Goal: Information Seeking & Learning: Learn about a topic

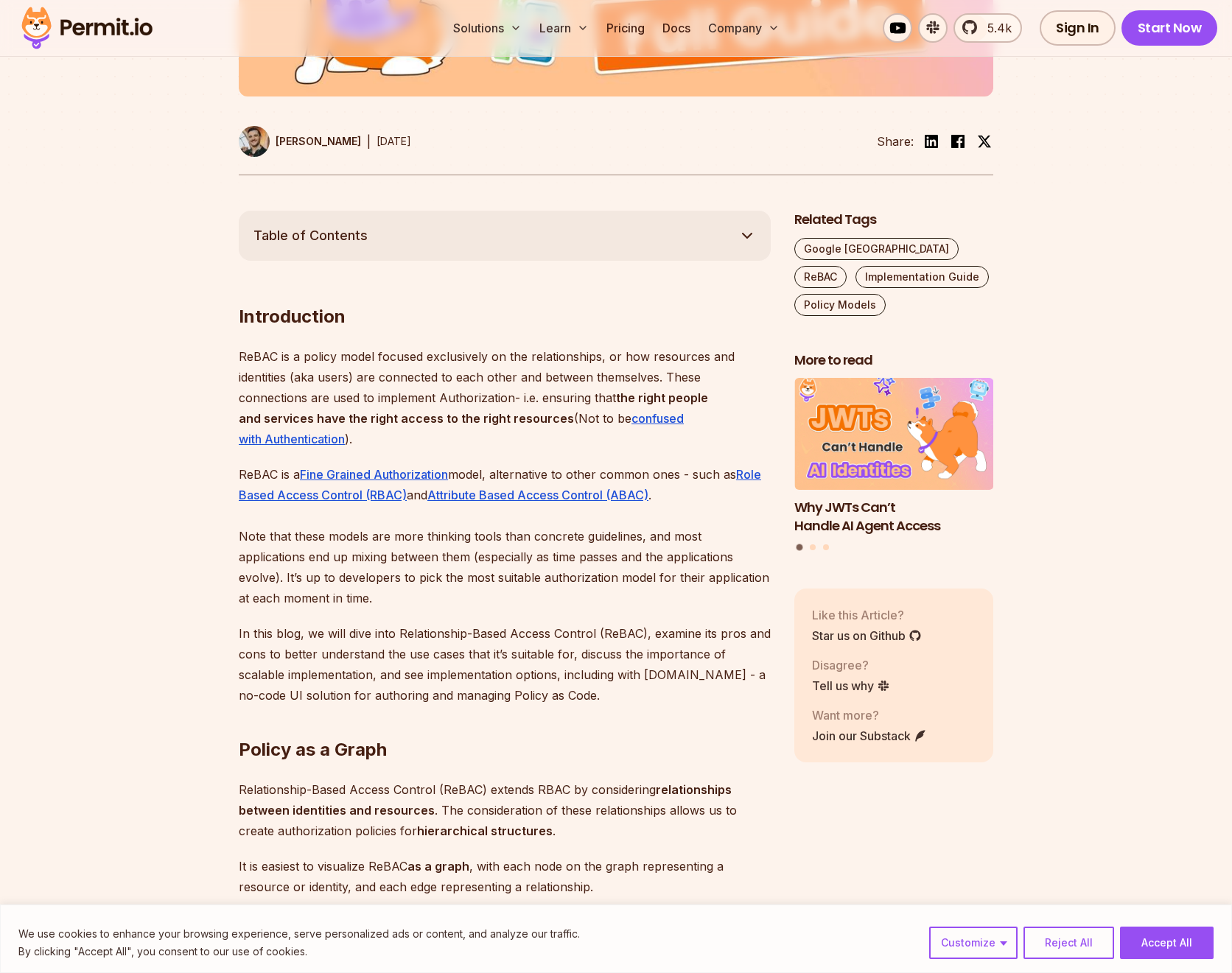
scroll to position [663, 0]
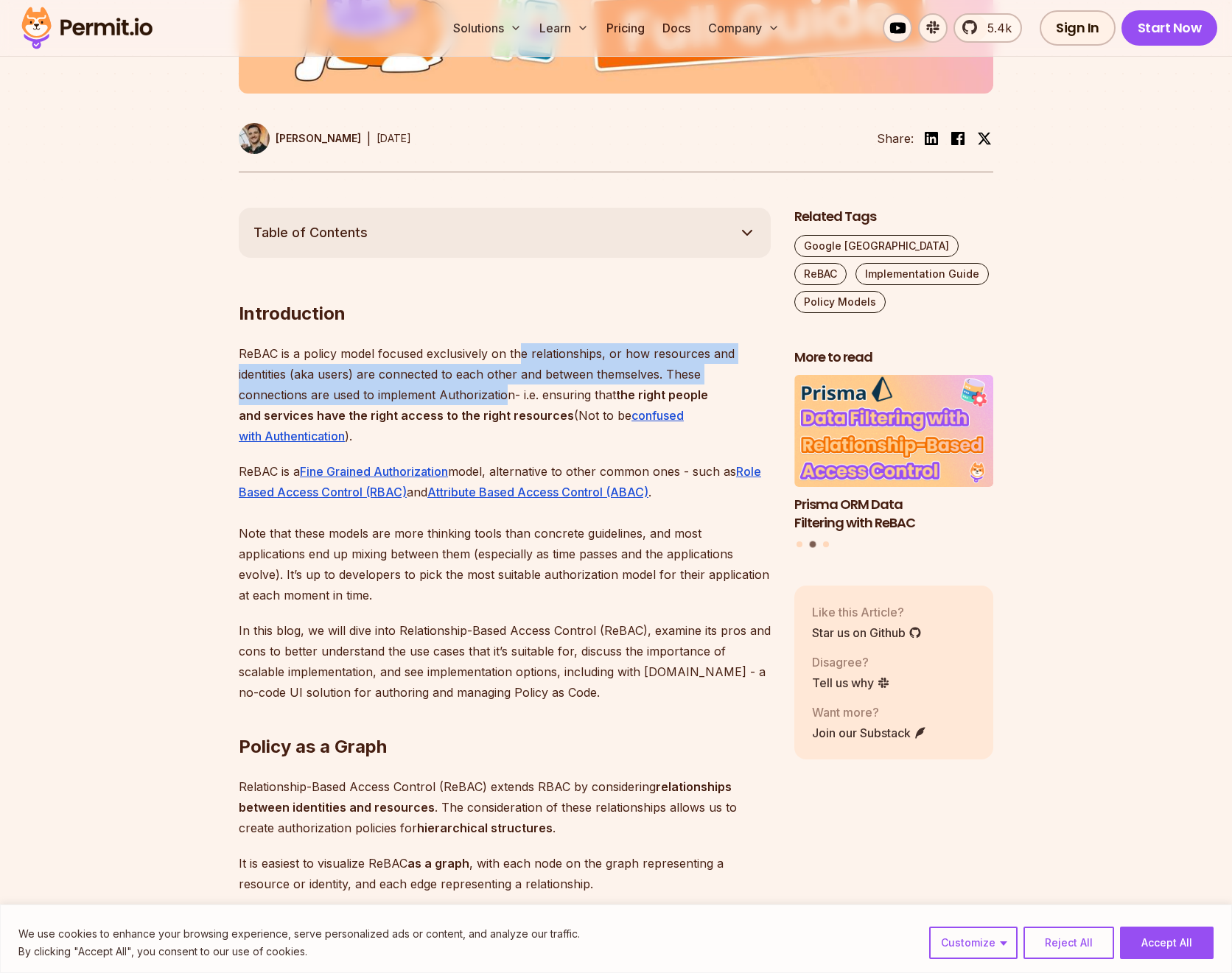
drag, startPoint x: 519, startPoint y: 357, endPoint x: 506, endPoint y: 400, distance: 44.9
click at [506, 400] on p "ReBAC is a policy model focused exclusively on the relationships, or how resour…" at bounding box center [505, 394] width 532 height 103
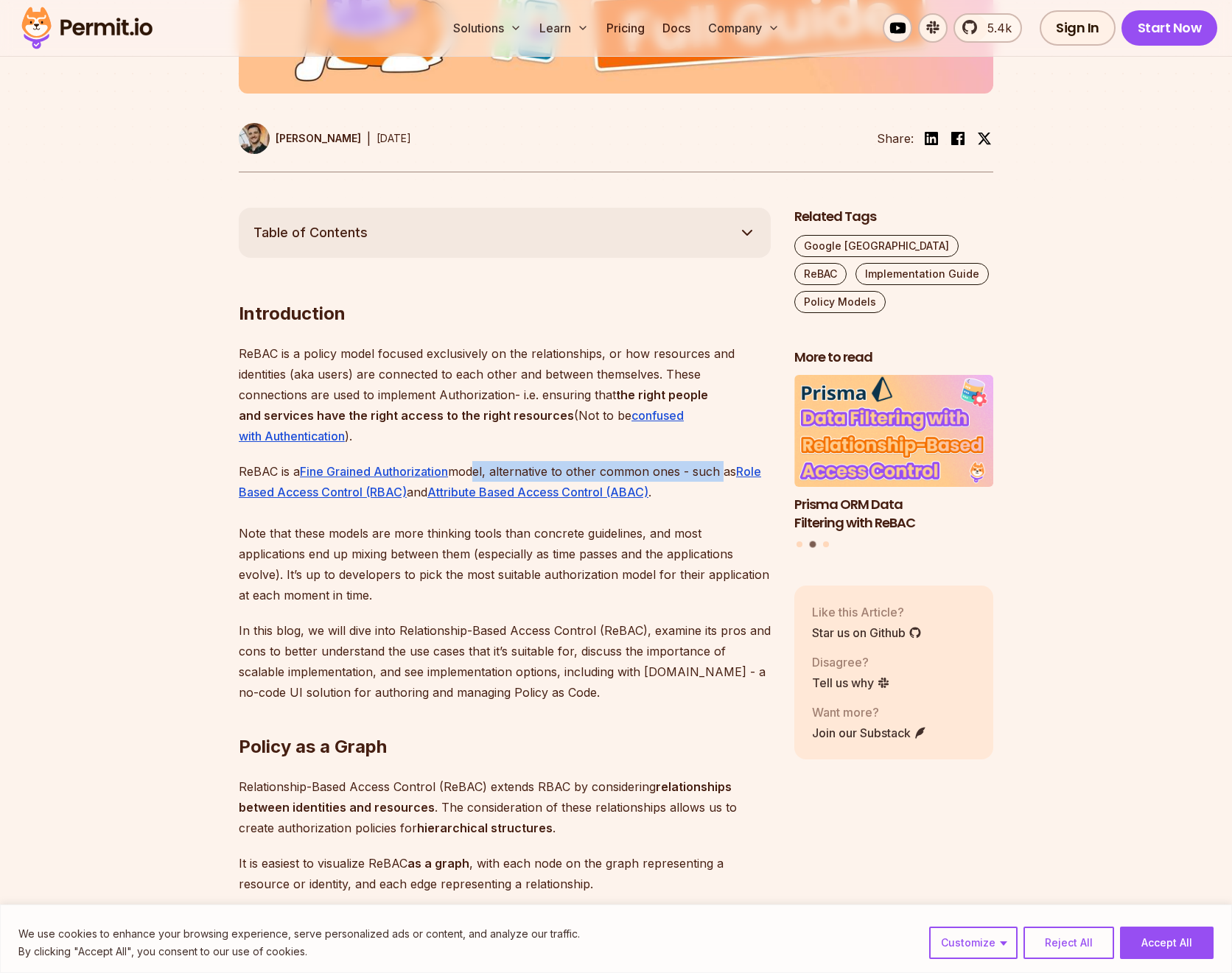
drag, startPoint x: 478, startPoint y: 467, endPoint x: 721, endPoint y: 470, distance: 243.0
click at [721, 470] on p "ReBAC is a Fine Grained Authorization model, alternative to other common ones -…" at bounding box center [505, 533] width 532 height 144
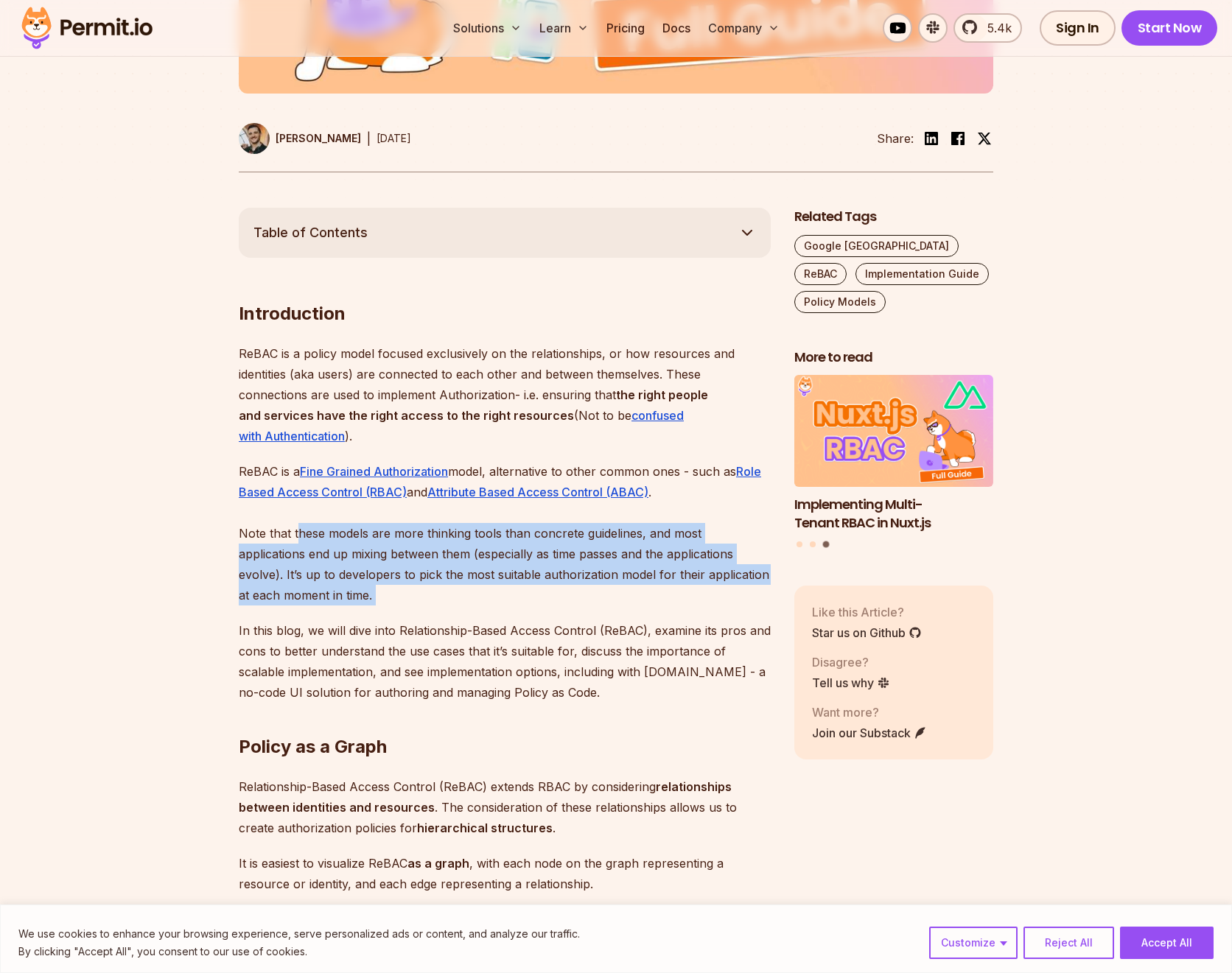
drag, startPoint x: 467, startPoint y: 538, endPoint x: 510, endPoint y: 607, distance: 81.3
click at [507, 599] on p "ReBAC is a Fine Grained Authorization model, alternative to other common ones -…" at bounding box center [505, 533] width 532 height 144
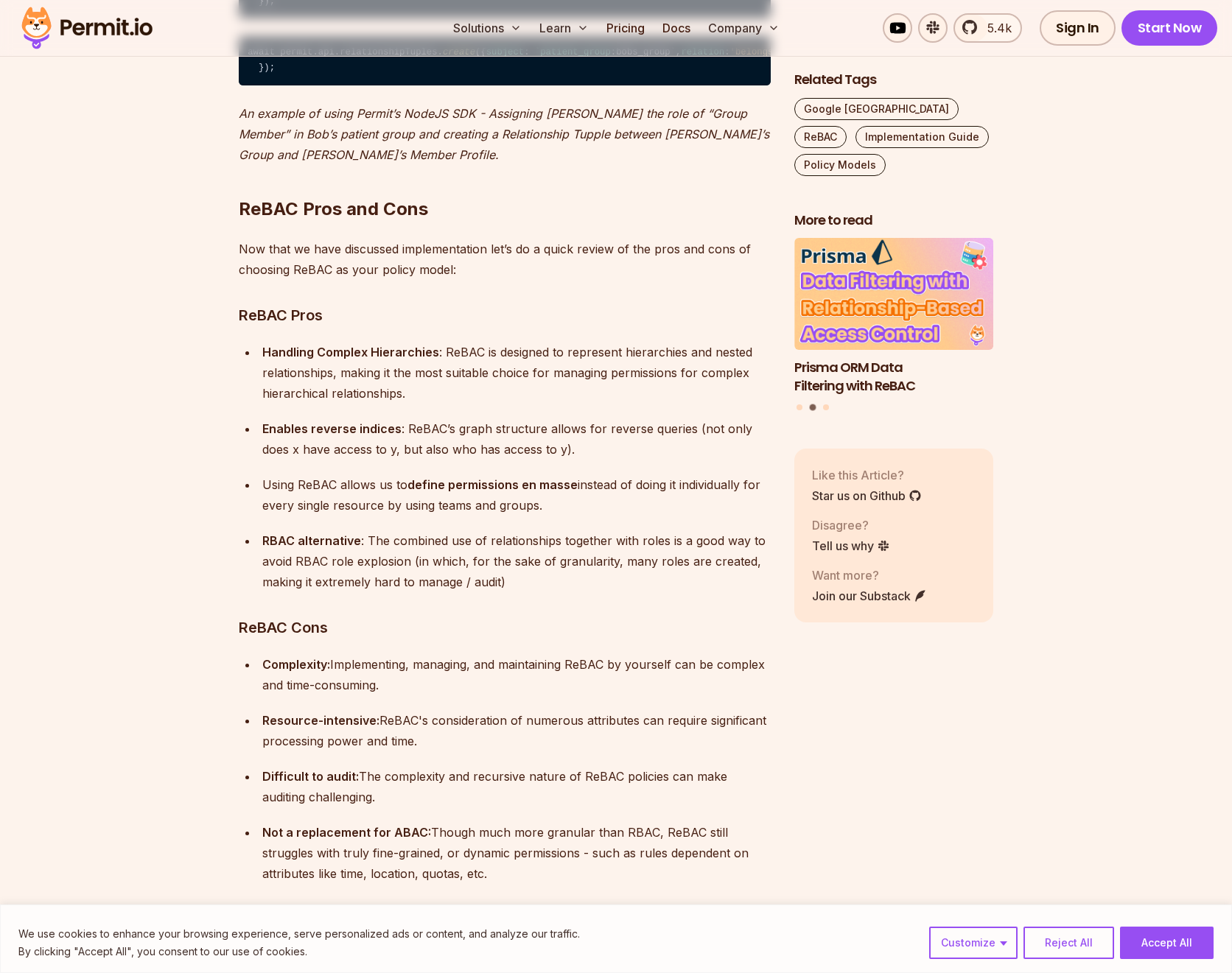
scroll to position [10377, 0]
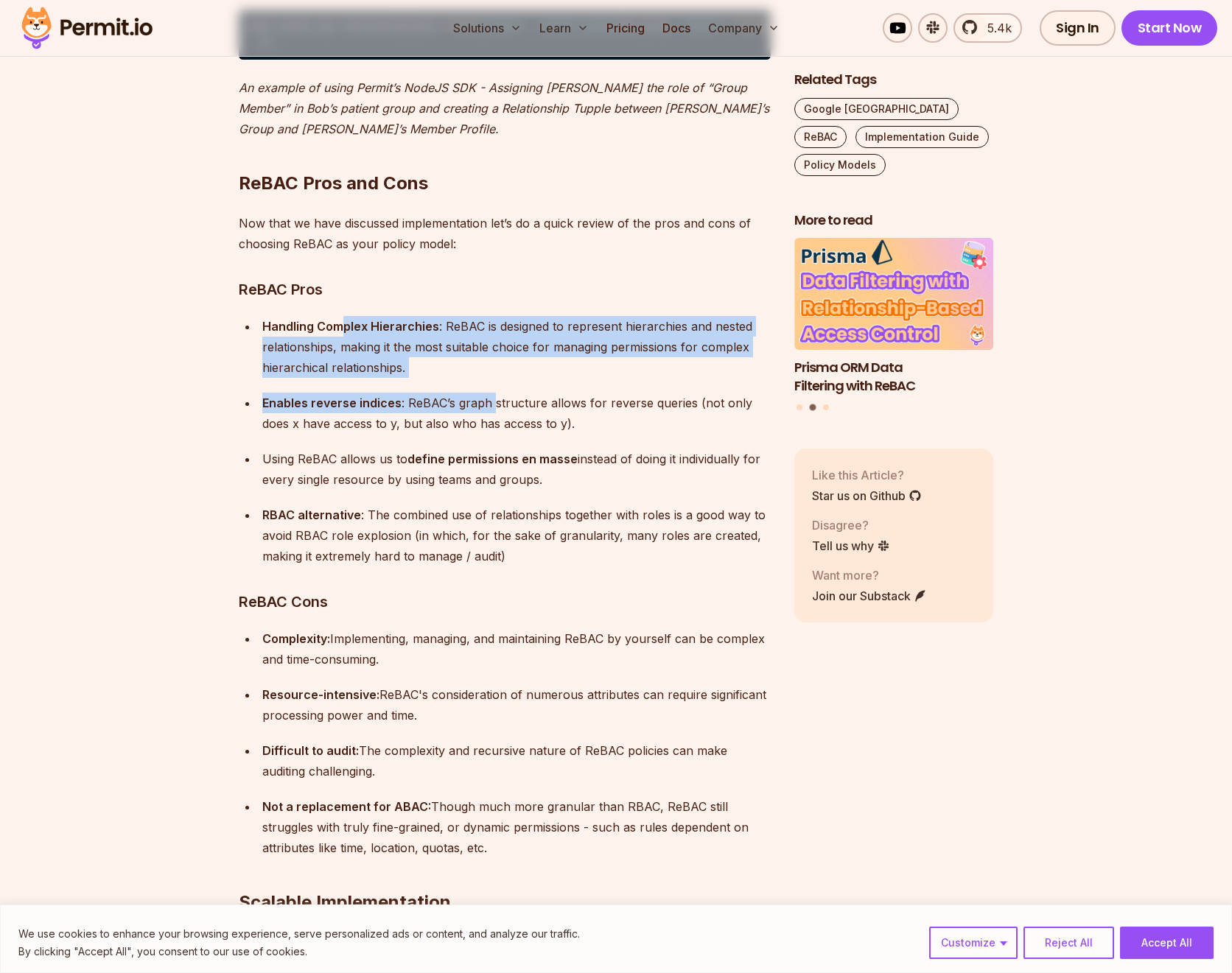
drag, startPoint x: 344, startPoint y: 250, endPoint x: 492, endPoint y: 322, distance: 164.6
click at [492, 322] on ul "Handling Complex Hierarchies : ReBAC is designed to represent hierarchies and n…" at bounding box center [505, 441] width 532 height 251
click at [492, 393] on p "Enables reverse indices : ReBAC’s graph structure allows for reverse queries (n…" at bounding box center [517, 413] width 508 height 41
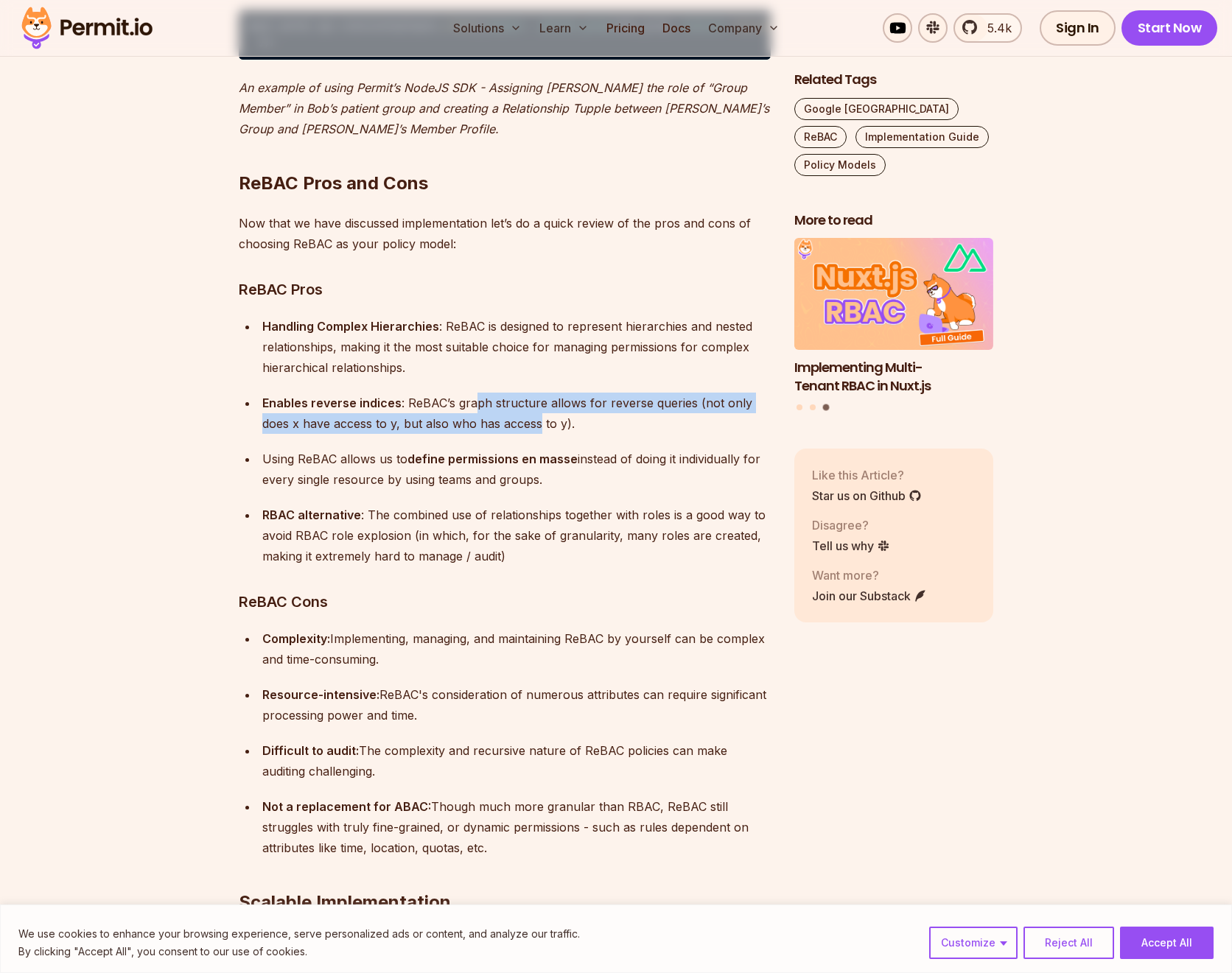
drag, startPoint x: 476, startPoint y: 322, endPoint x: 507, endPoint y: 344, distance: 38.0
click at [507, 393] on p "Enables reverse indices : ReBAC’s graph structure allows for reverse queries (n…" at bounding box center [517, 413] width 508 height 41
drag, startPoint x: 431, startPoint y: 374, endPoint x: 600, endPoint y: 405, distance: 171.8
click at [600, 448] on p "Using ReBAC allows us to define permissions en masse instead of doing it indivi…" at bounding box center [517, 468] width 508 height 41
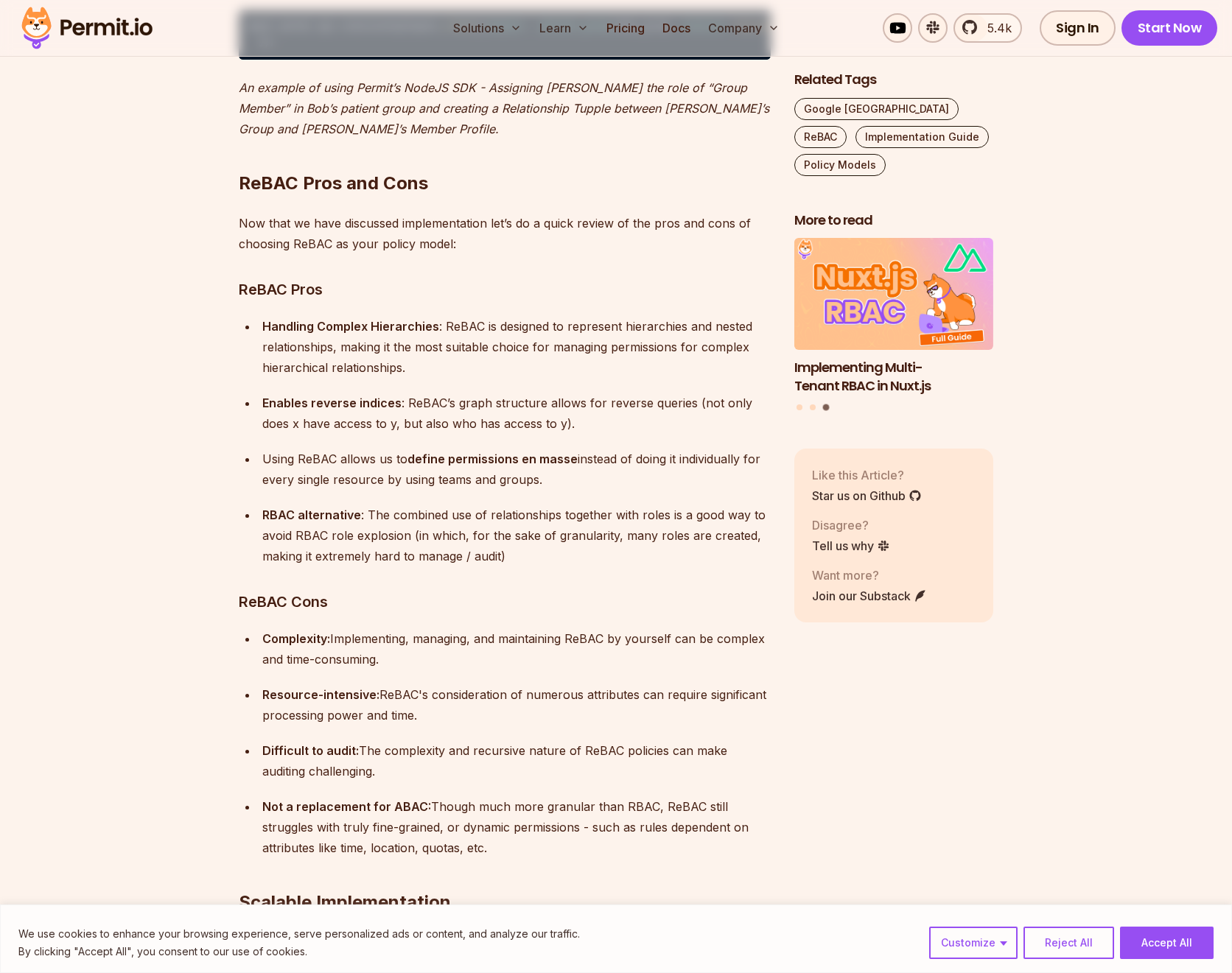
click at [596, 448] on p "Using ReBAC allows us to define permissions en masse instead of doing it indivi…" at bounding box center [517, 468] width 508 height 41
drag, startPoint x: 560, startPoint y: 391, endPoint x: 416, endPoint y: 374, distance: 145.0
click at [416, 448] on p "Using ReBAC allows us to define permissions en masse instead of doing it indivi…" at bounding box center [517, 468] width 508 height 41
click at [416, 452] on strong "define permissions en masse" at bounding box center [492, 459] width 170 height 15
drag, startPoint x: 412, startPoint y: 371, endPoint x: 657, endPoint y: 391, distance: 245.8
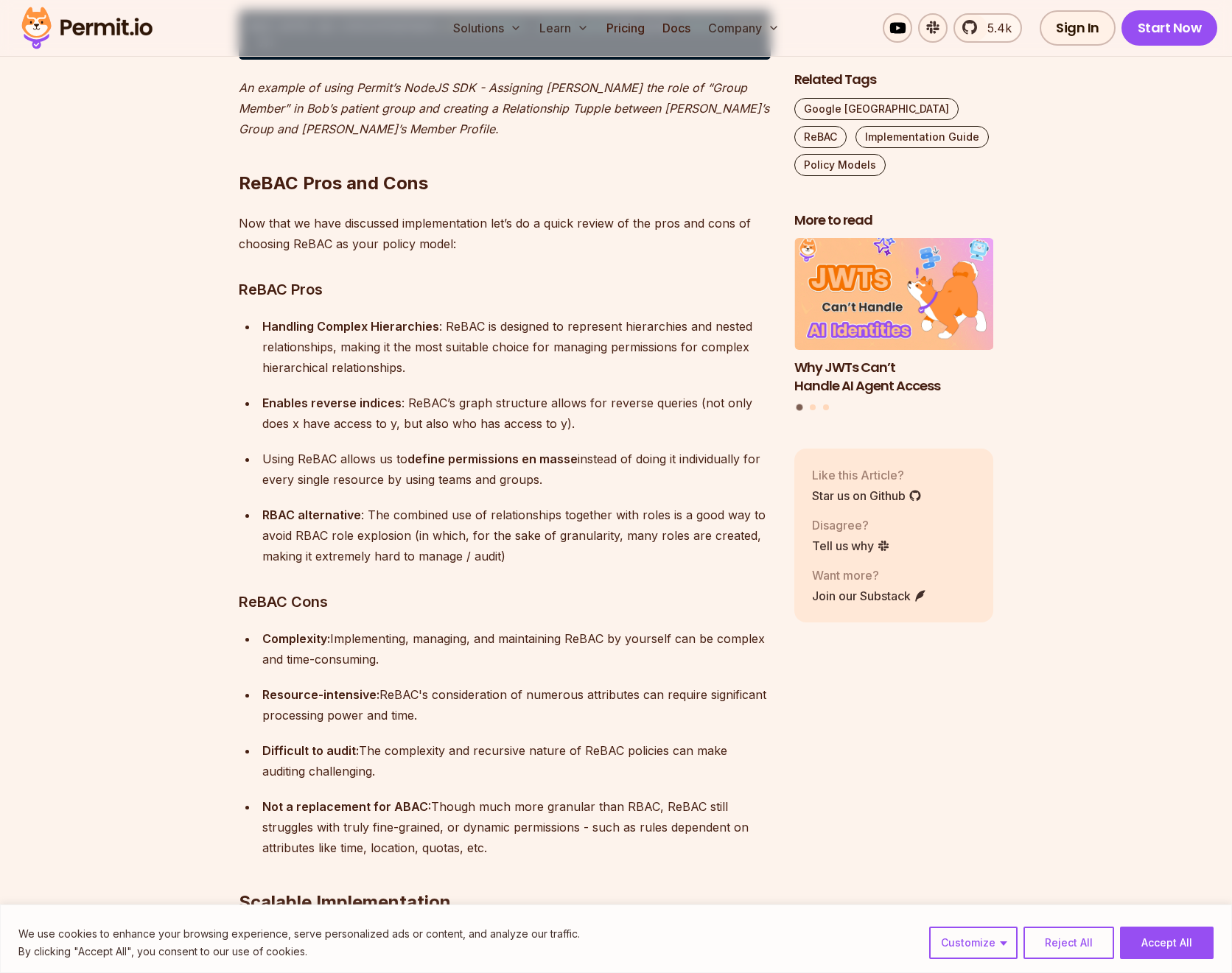
click at [657, 448] on p "Using ReBAC allows us to define permissions en masse instead of doing it indivi…" at bounding box center [517, 468] width 508 height 41
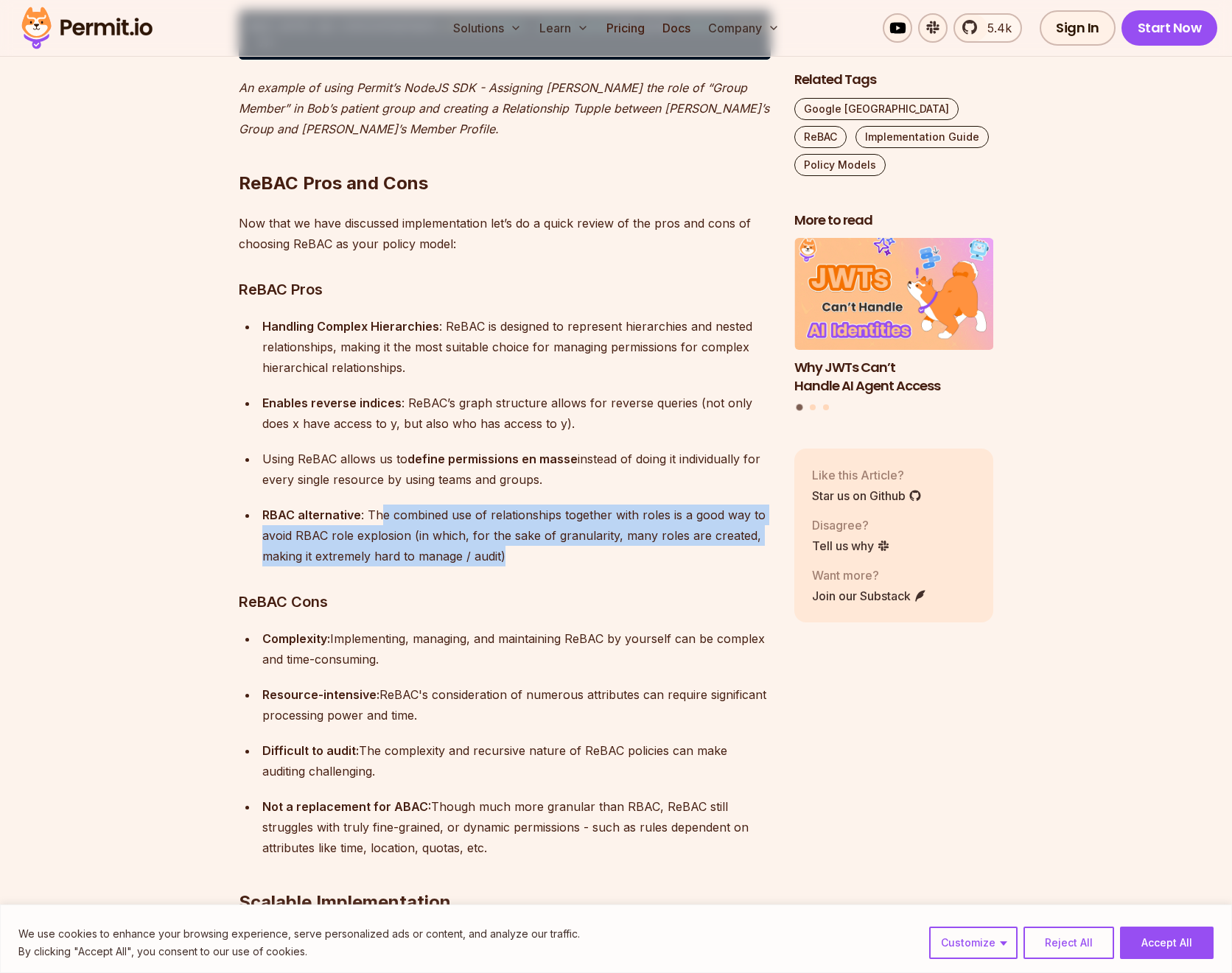
drag, startPoint x: 378, startPoint y: 437, endPoint x: 582, endPoint y: 474, distance: 207.3
click at [582, 505] on p "RBAC alternative : The combined use of relationships together with roles is a g…" at bounding box center [517, 536] width 508 height 62
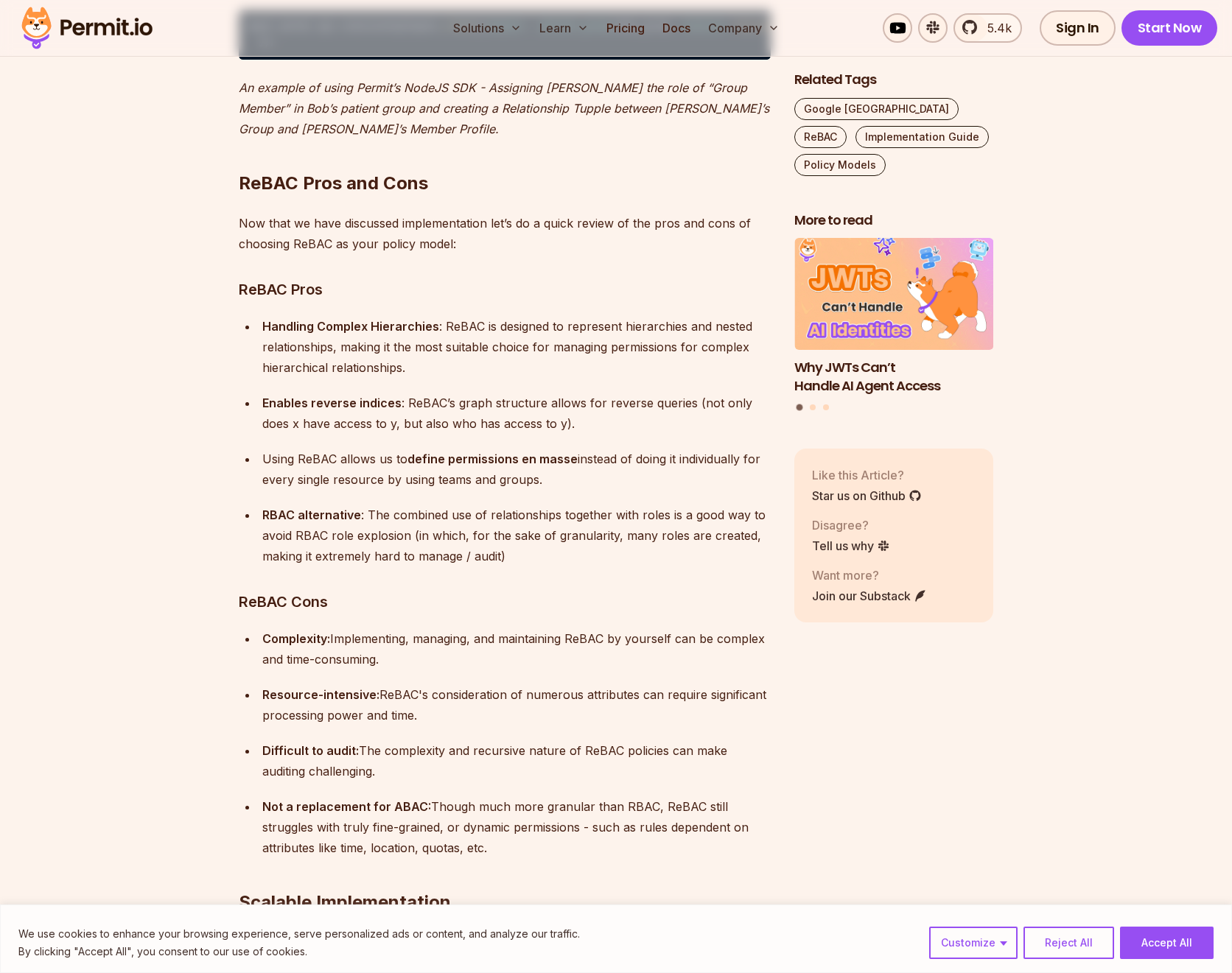
drag, startPoint x: 341, startPoint y: 558, endPoint x: 545, endPoint y: 639, distance: 219.5
click at [545, 639] on ul "Complexity: Implementing, managing, and maintaining ReBAC by yourself can be co…" at bounding box center [505, 743] width 532 height 230
click at [545, 684] on p "Resource-intensive: ReBAC's consideration of numerous attributes can require si…" at bounding box center [517, 704] width 508 height 41
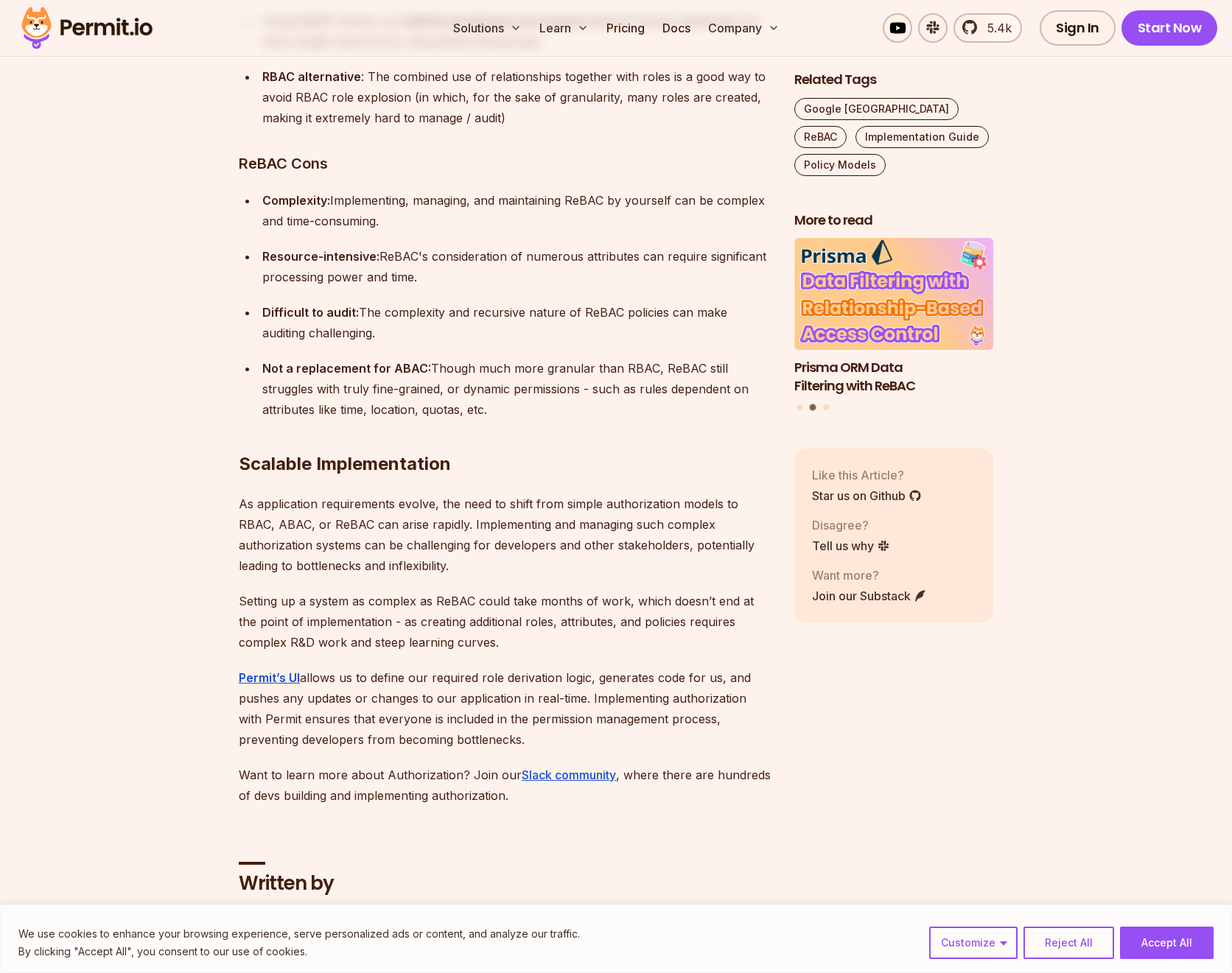
scroll to position [10819, 0]
